Goal: Find specific page/section: Find specific page/section

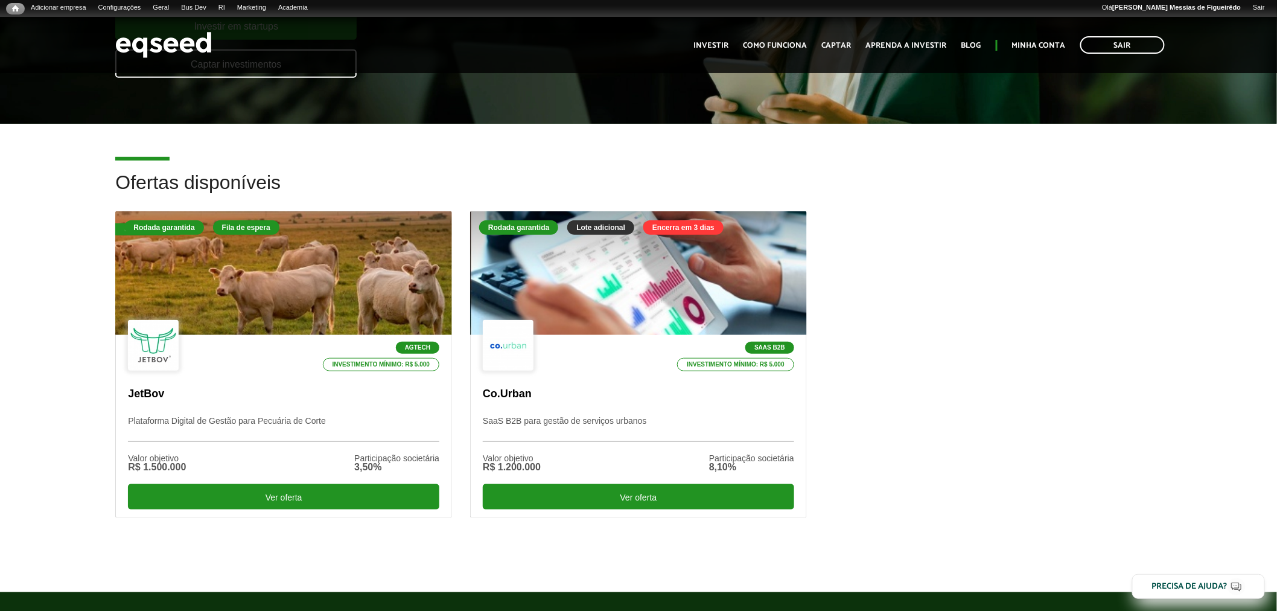
scroll to position [267, 0]
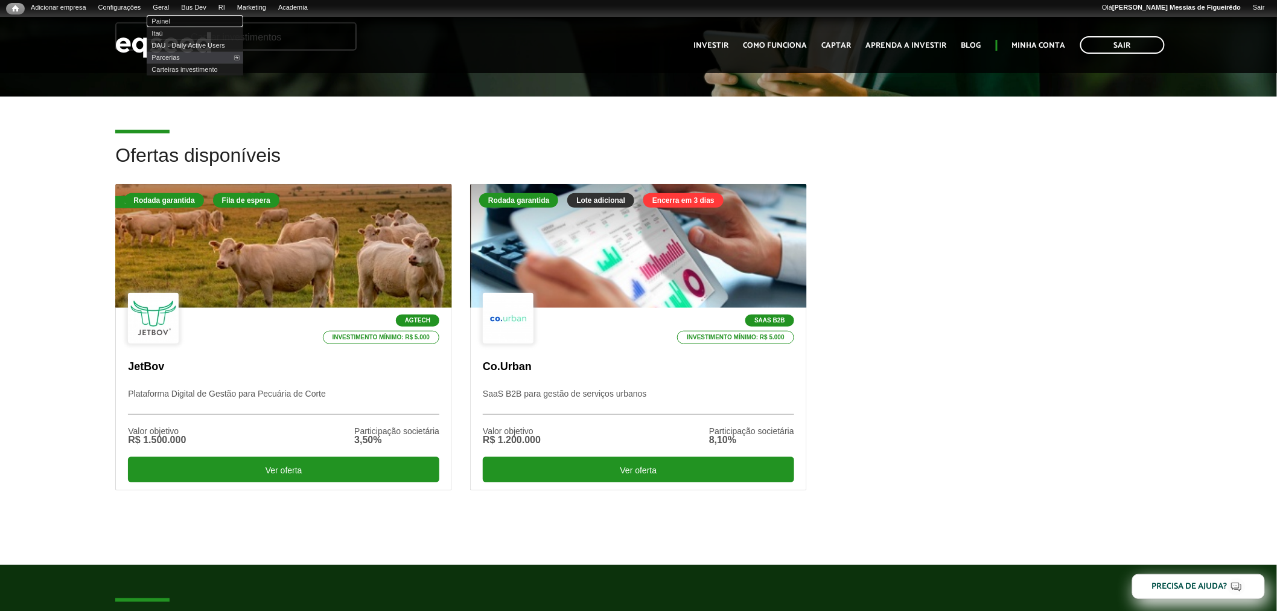
click at [174, 20] on link "Painel" at bounding box center [195, 21] width 97 height 12
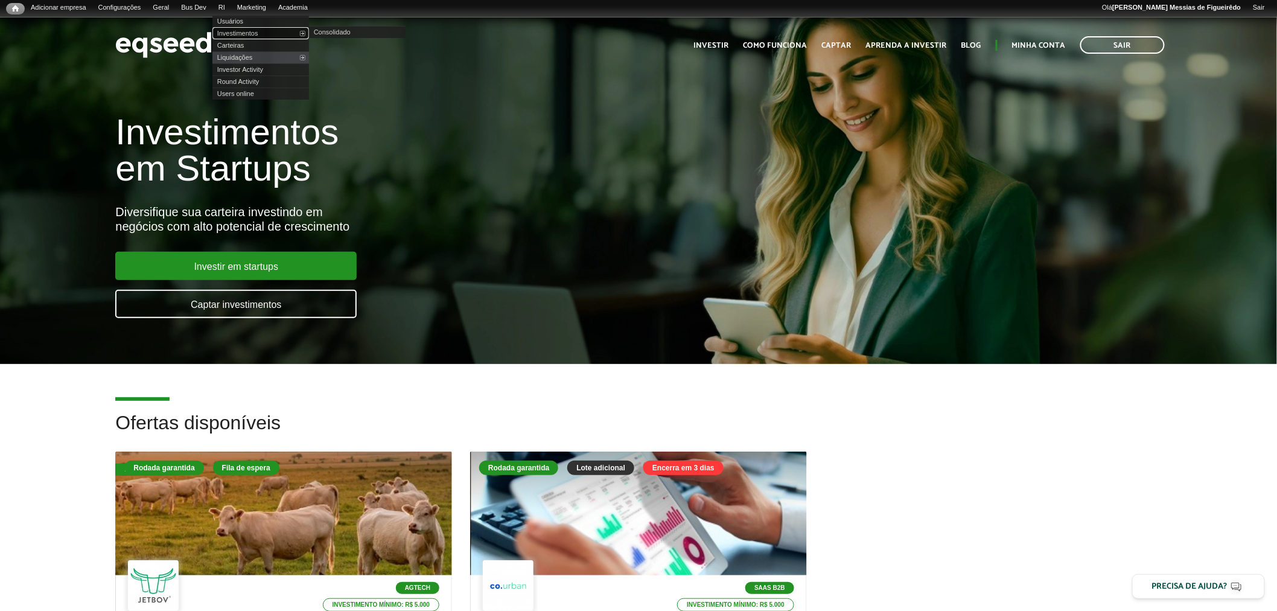
click at [237, 35] on link "Investimentos" at bounding box center [260, 33] width 97 height 12
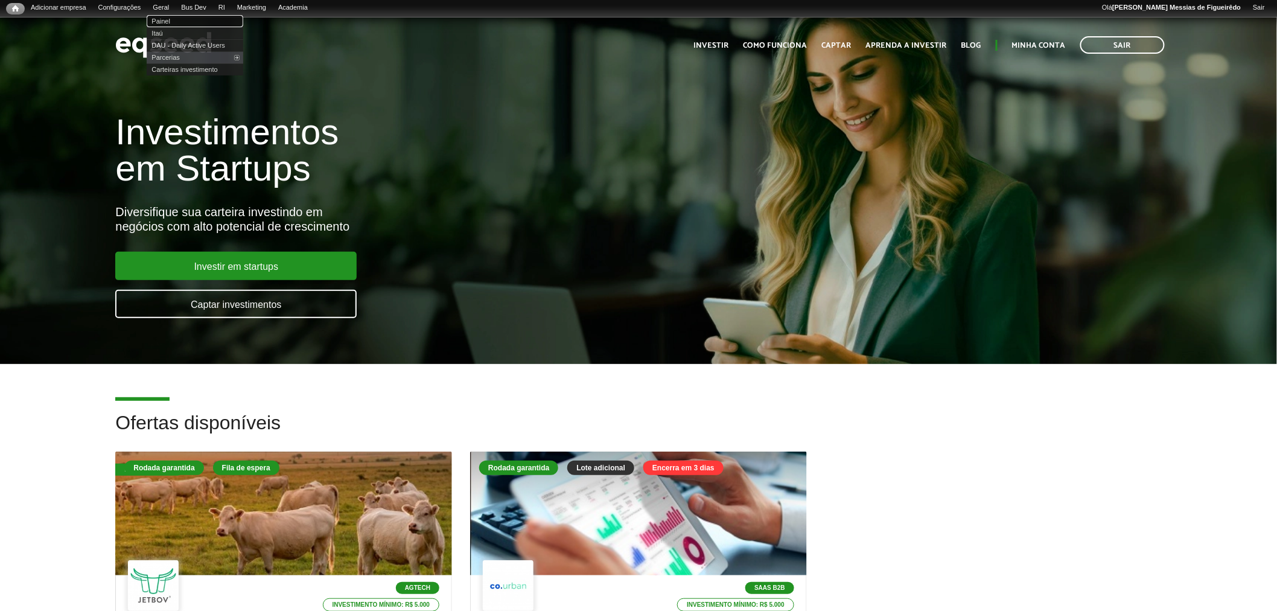
click at [173, 16] on link "Painel" at bounding box center [195, 21] width 97 height 12
click at [266, 67] on link "UTM Data" at bounding box center [279, 69] width 97 height 12
